Goal: Information Seeking & Learning: Understand process/instructions

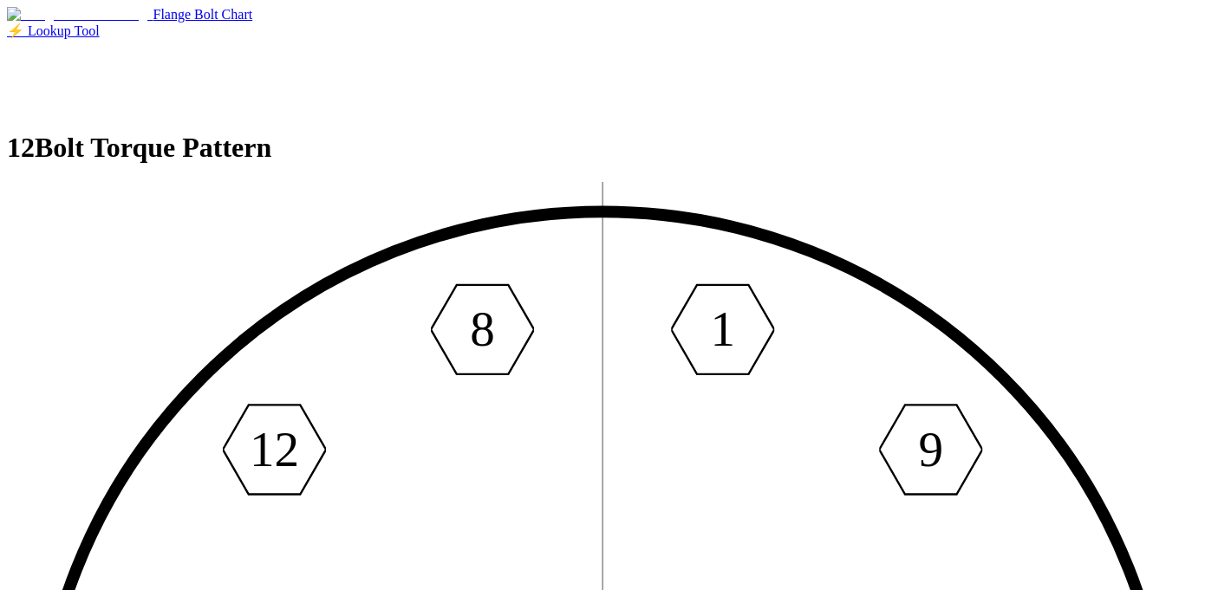
scroll to position [87, 0]
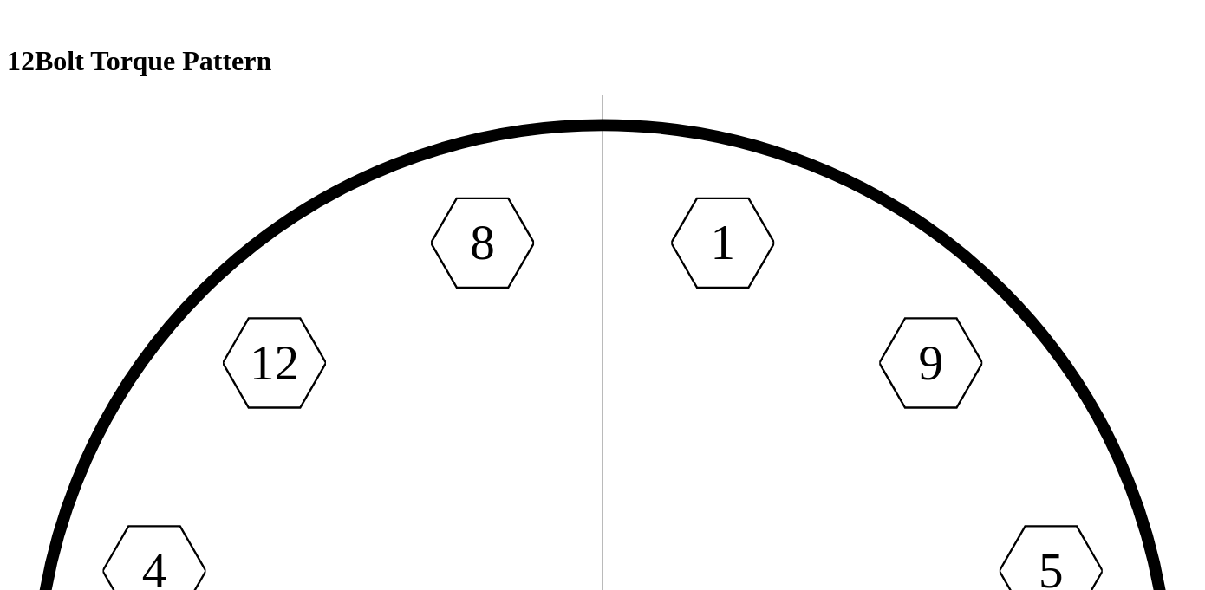
drag, startPoint x: 878, startPoint y: 460, endPoint x: 770, endPoint y: 342, distance: 160.7
drag, startPoint x: 770, startPoint y: 342, endPoint x: 927, endPoint y: 272, distance: 171.5
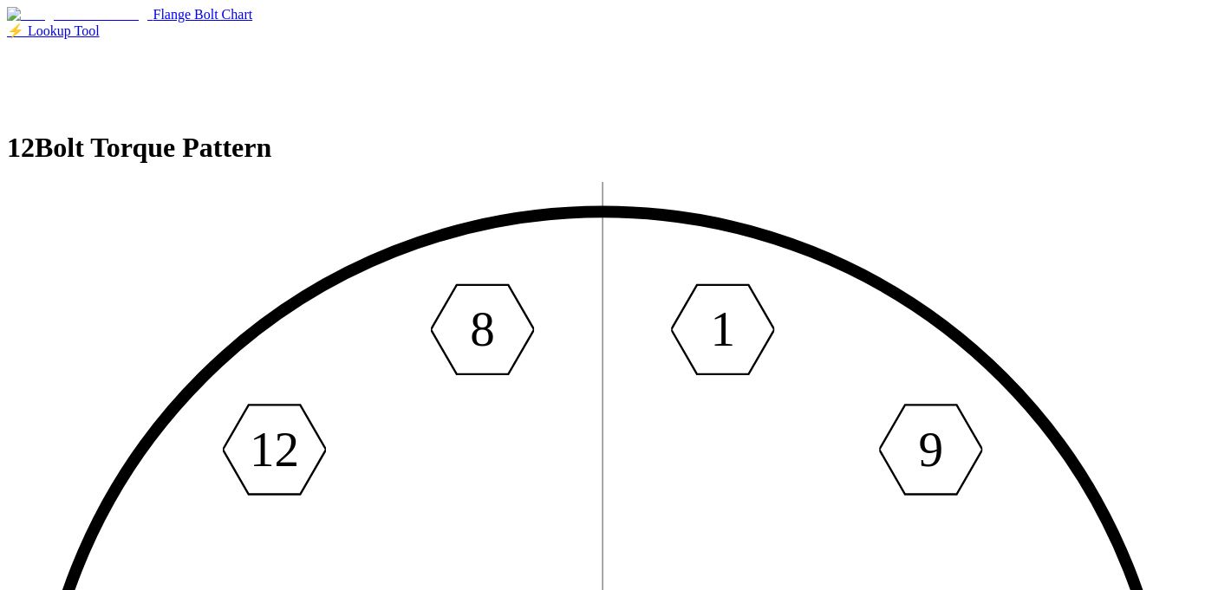
click at [153, 22] on span "Flange Bolt Chart" at bounding box center [203, 14] width 100 height 15
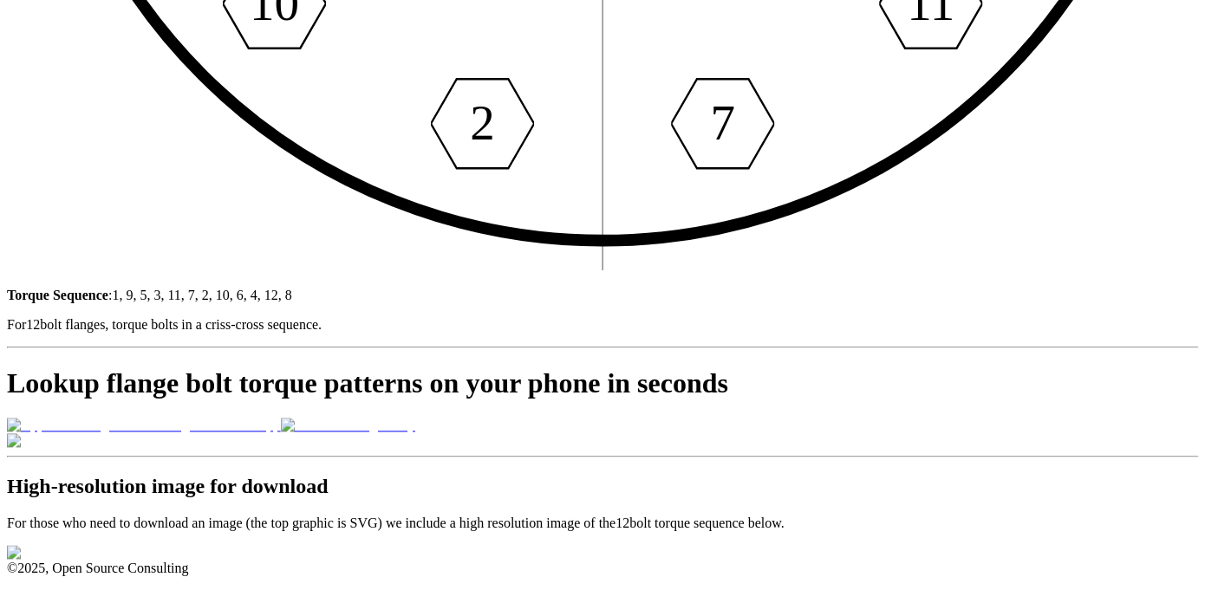
scroll to position [1462, 0]
